Goal: Task Accomplishment & Management: Use online tool/utility

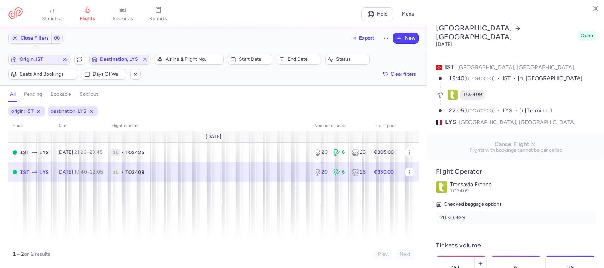
select select "days"
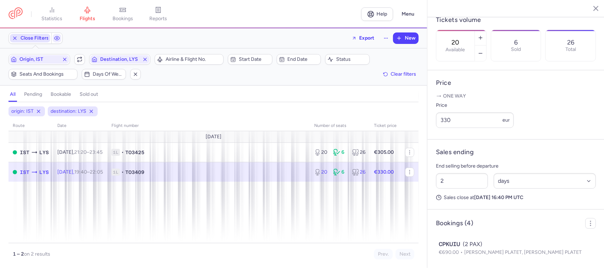
click at [41, 36] on span "Close Filters" at bounding box center [35, 38] width 28 height 6
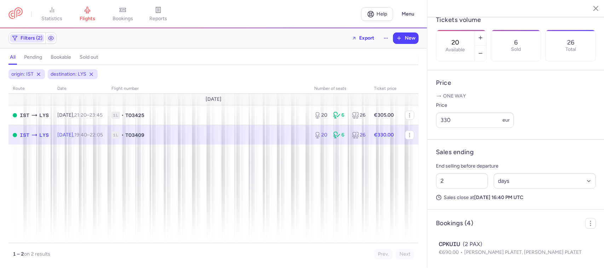
click at [34, 41] on span "Filters (2)" at bounding box center [32, 38] width 22 height 6
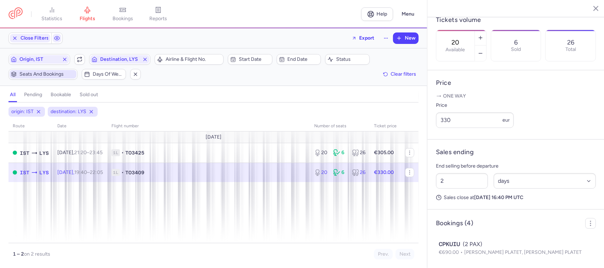
scroll to position [0, 0]
click at [41, 61] on span "Origin, IST" at bounding box center [39, 60] width 40 height 6
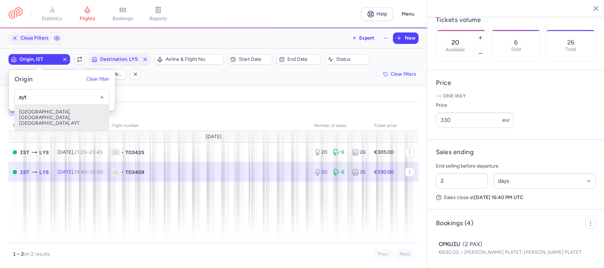
click at [68, 109] on span "[GEOGRAPHIC_DATA], [GEOGRAPHIC_DATA], [GEOGRAPHIC_DATA] AYT" at bounding box center [62, 117] width 94 height 25
type input "ayt"
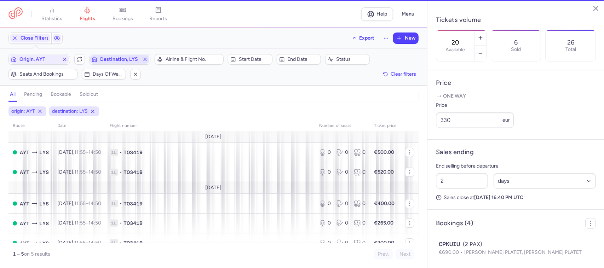
click at [99, 63] on span "Destination, LYS" at bounding box center [119, 59] width 59 height 8
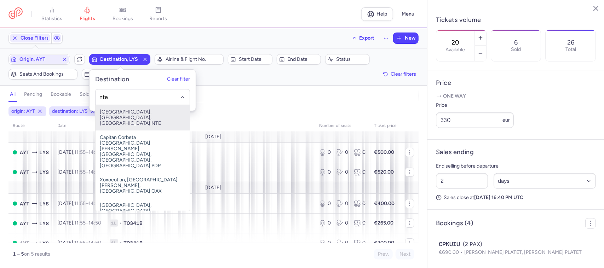
click at [130, 114] on span "[GEOGRAPHIC_DATA], [GEOGRAPHIC_DATA], [GEOGRAPHIC_DATA] NTE" at bounding box center [143, 117] width 94 height 25
type input "nte"
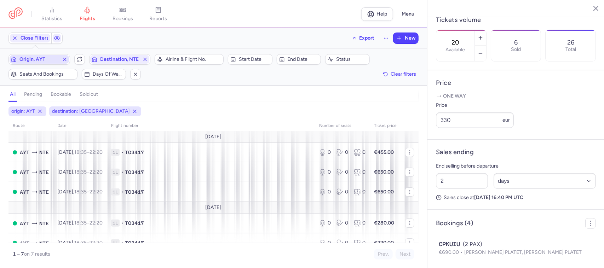
click at [41, 62] on span "Origin, AYT" at bounding box center [39, 60] width 40 height 6
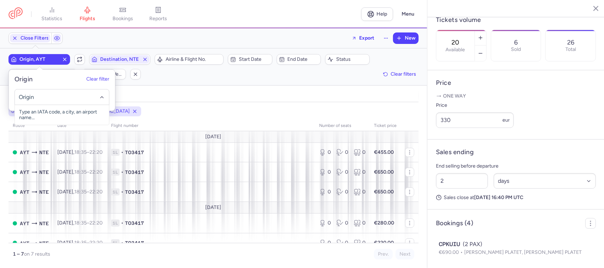
click at [45, 94] on input "-searchbox" at bounding box center [61, 97] width 87 height 8
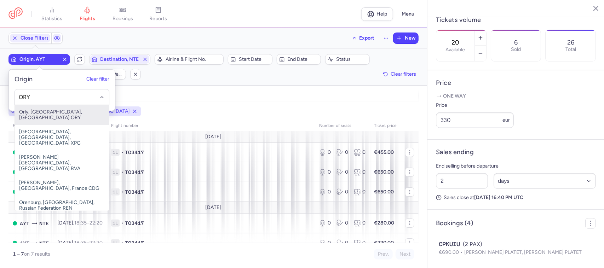
click at [71, 109] on span "Orly, [GEOGRAPHIC_DATA], [GEOGRAPHIC_DATA] ORY" at bounding box center [62, 115] width 94 height 20
type input "ORY"
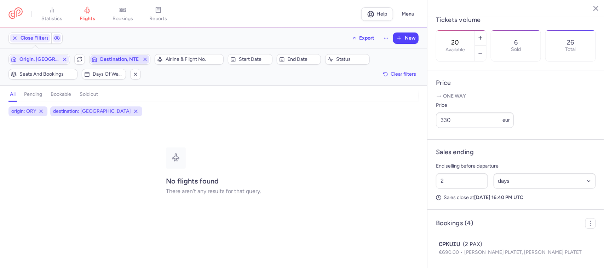
click at [114, 58] on span "Destination, NTE" at bounding box center [120, 60] width 40 height 6
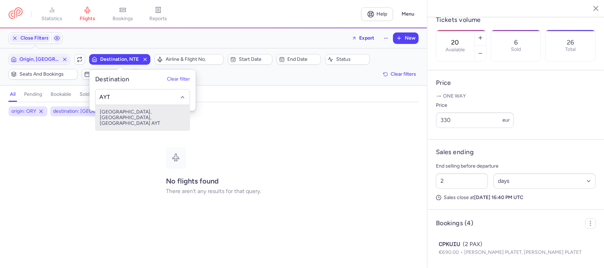
click at [131, 113] on span "[GEOGRAPHIC_DATA], [GEOGRAPHIC_DATA], [GEOGRAPHIC_DATA] AYT" at bounding box center [143, 117] width 94 height 25
type input "AYT"
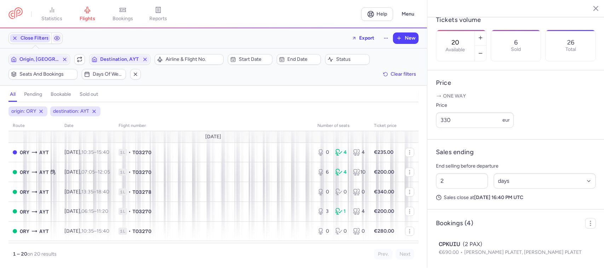
click at [38, 40] on span "Close Filters" at bounding box center [35, 38] width 28 height 6
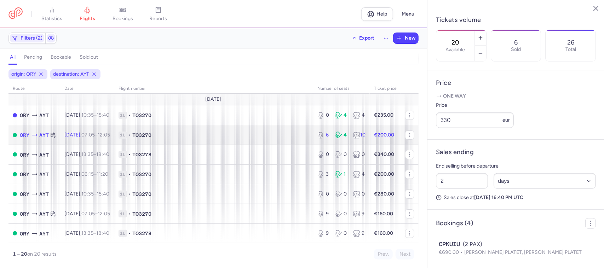
click at [223, 139] on span "1L • TO3270" at bounding box center [214, 135] width 190 height 7
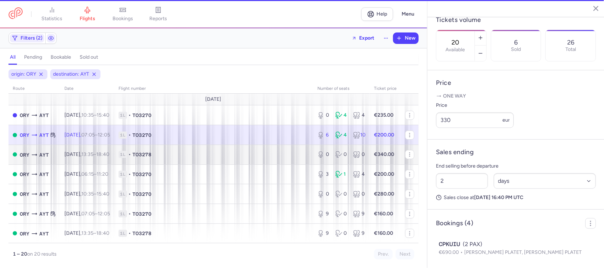
type input "6"
type input "8"
select select "hours"
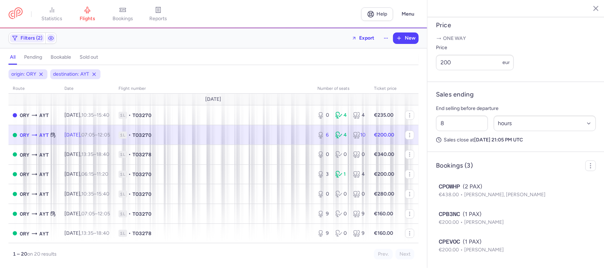
scroll to position [294, 0]
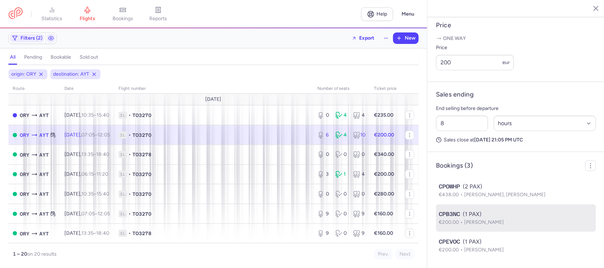
click at [496, 225] on span "[PERSON_NAME]" at bounding box center [484, 222] width 40 height 6
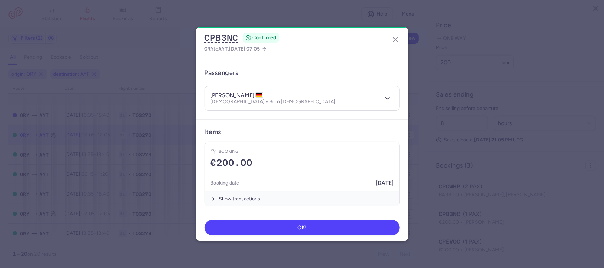
scroll to position [52, 0]
click at [397, 42] on line "button" at bounding box center [396, 40] width 4 height 4
